Goal: Use online tool/utility: Utilize a website feature to perform a specific function

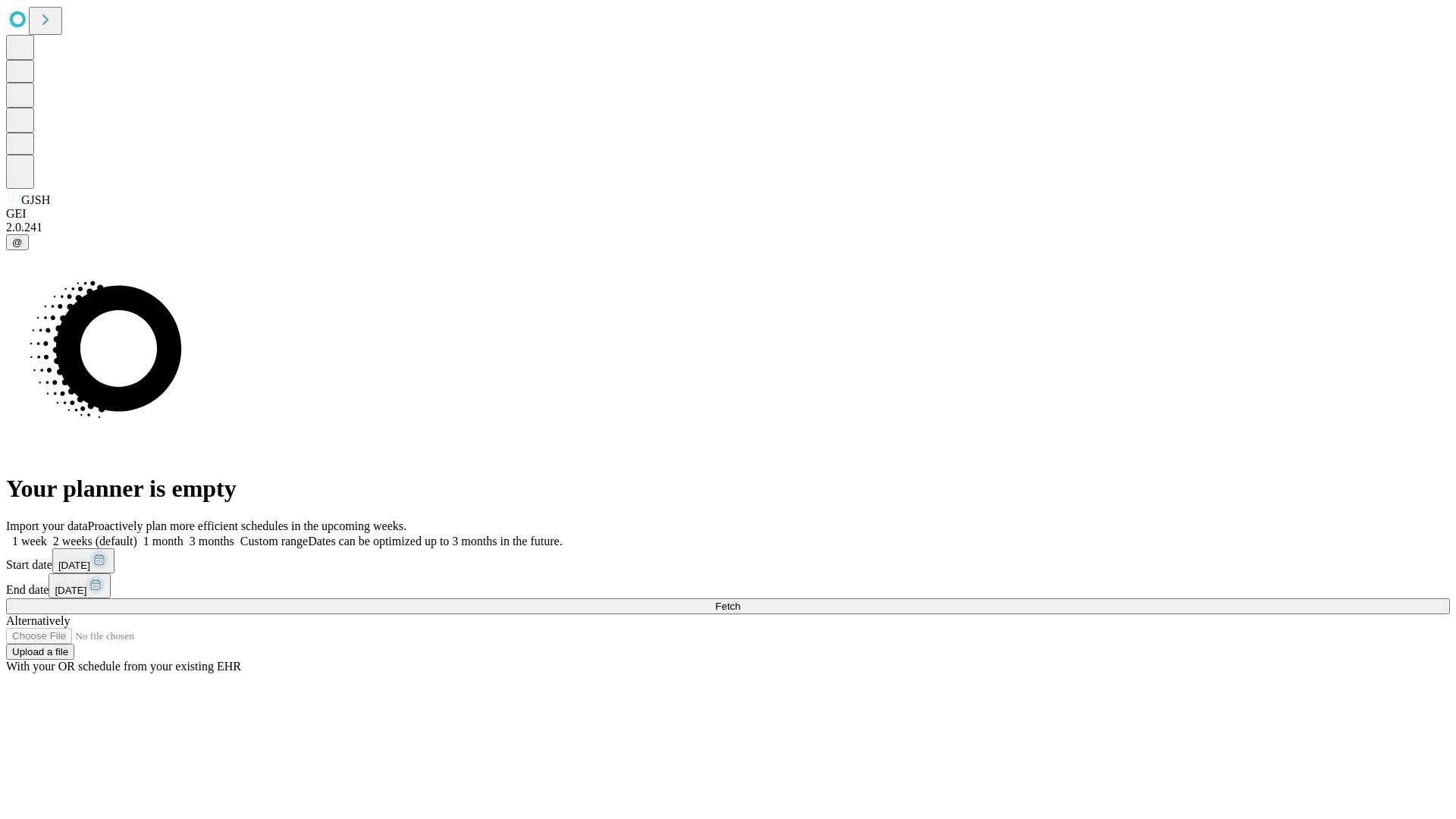
click at [740, 601] on span "Fetch" at bounding box center [727, 606] width 25 height 11
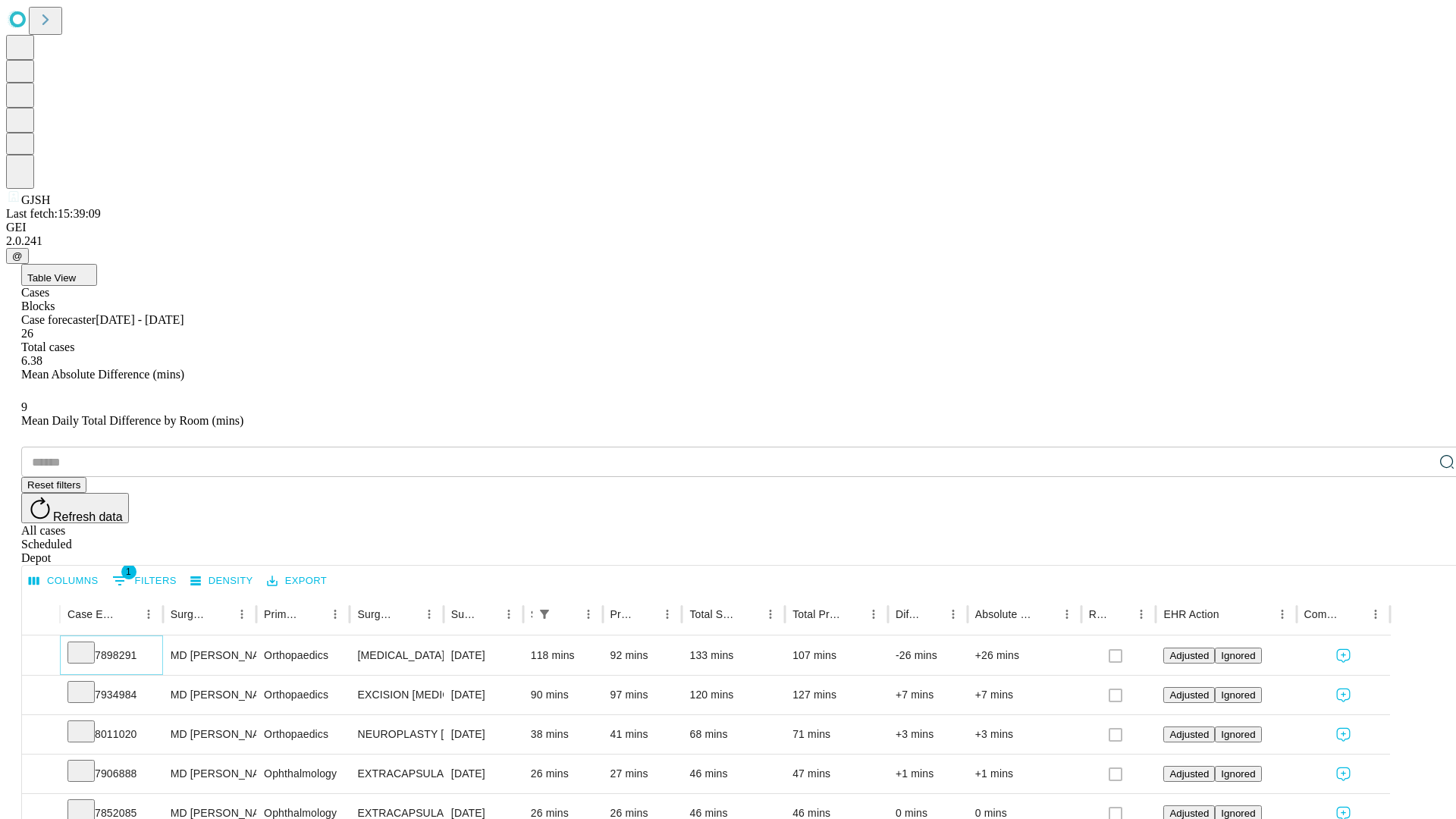
click at [88, 644] on icon at bounding box center [81, 652] width 15 height 15
